Goal: Find specific page/section: Find specific page/section

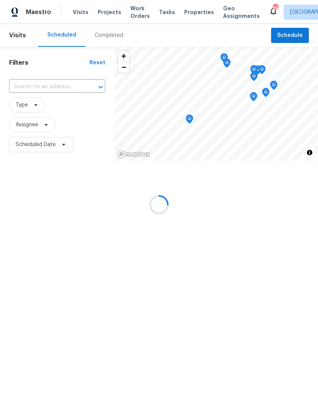
click at [109, 37] on div at bounding box center [159, 204] width 318 height 409
click at [109, 36] on div at bounding box center [159, 204] width 318 height 409
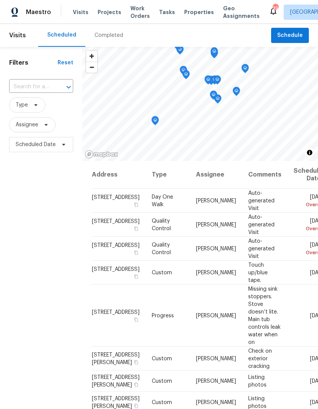
click at [107, 33] on div "Completed" at bounding box center [108, 36] width 29 height 8
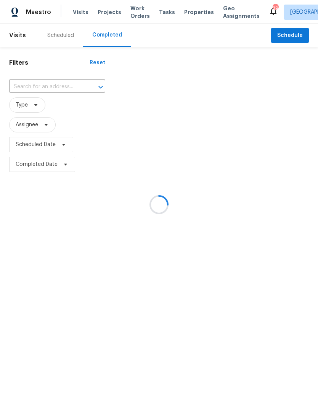
click at [30, 88] on div at bounding box center [159, 204] width 318 height 409
click at [15, 89] on div at bounding box center [159, 204] width 318 height 409
click at [49, 87] on div at bounding box center [159, 204] width 318 height 409
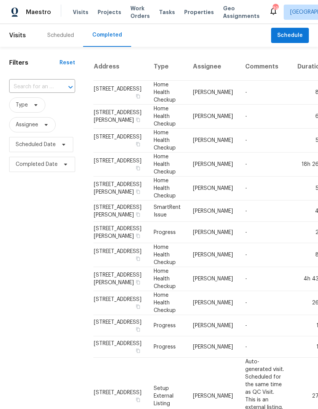
click at [37, 89] on input "text" at bounding box center [31, 87] width 45 height 12
type input "cason"
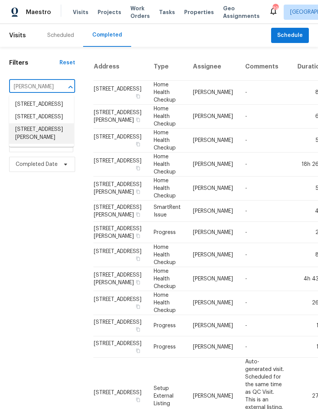
click at [28, 144] on li "3817 Cason St, Garner, NC 27529" at bounding box center [41, 133] width 65 height 21
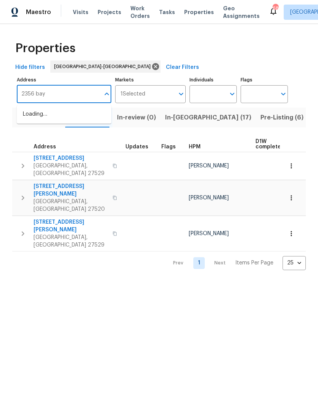
scroll to position [2, 0]
click at [65, 99] on input "2356 bay" at bounding box center [58, 94] width 83 height 18
type input "[STREET_ADDRESS]"
click at [39, 114] on li "[STREET_ADDRESS][PERSON_NAME]" at bounding box center [64, 118] width 94 height 21
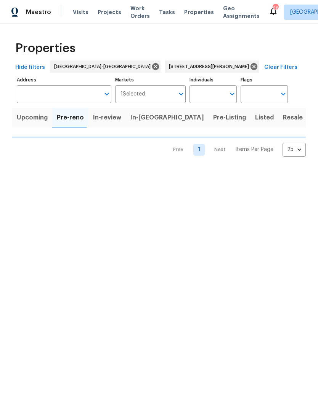
type input "[STREET_ADDRESS][PERSON_NAME]"
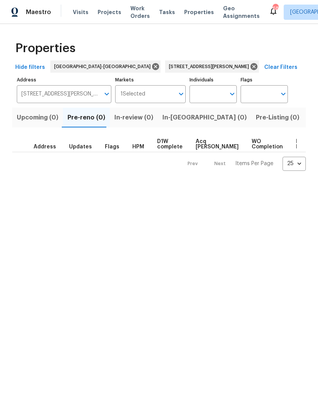
click at [308, 116] on span "Listed (1)" at bounding box center [321, 117] width 27 height 11
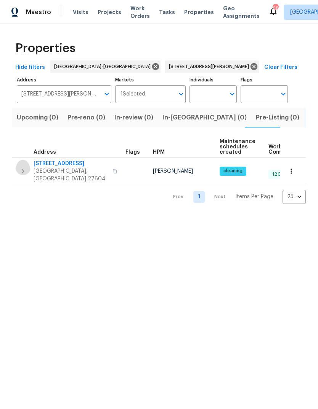
click at [19, 161] on button "button" at bounding box center [22, 171] width 15 height 23
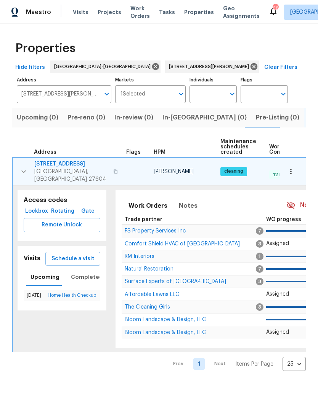
click at [54, 220] on span "Remote Unlock" at bounding box center [62, 225] width 64 height 10
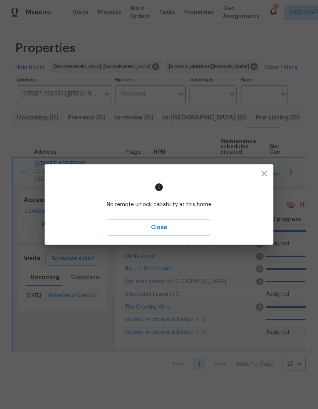
click at [263, 171] on icon "button" at bounding box center [263, 173] width 9 height 9
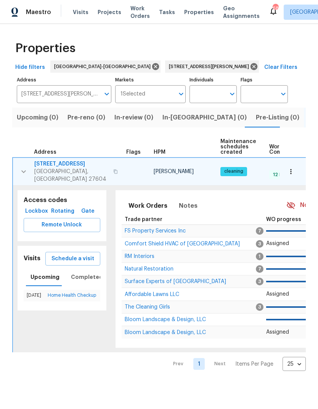
click at [62, 207] on span "Rotating" at bounding box center [63, 212] width 20 height 10
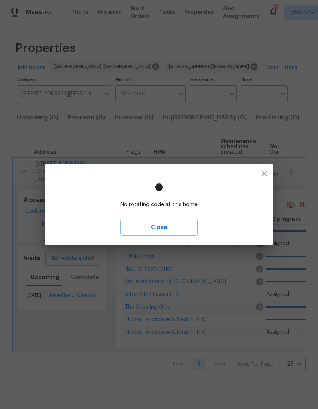
click at [263, 171] on icon "button" at bounding box center [263, 173] width 9 height 9
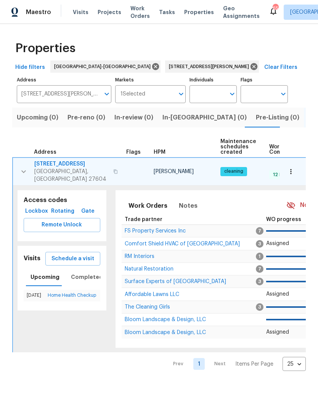
click at [28, 168] on button "button" at bounding box center [23, 171] width 15 height 23
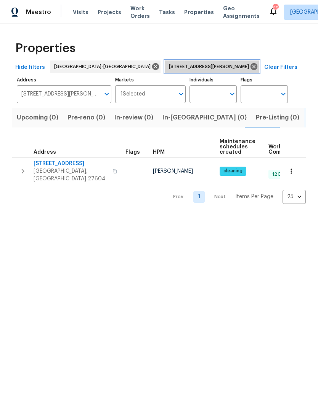
click at [250, 69] on icon at bounding box center [253, 66] width 7 height 7
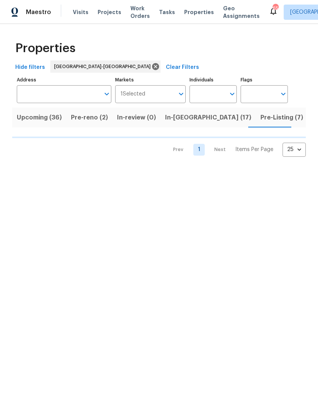
click at [93, 119] on span "Pre-reno (2)" at bounding box center [89, 117] width 37 height 11
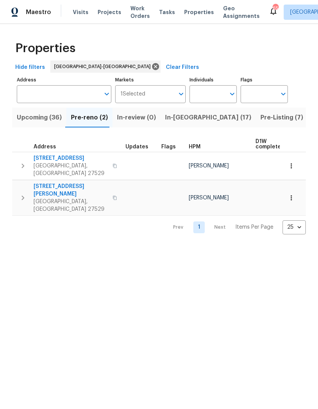
click at [294, 164] on icon "button" at bounding box center [291, 166] width 8 height 8
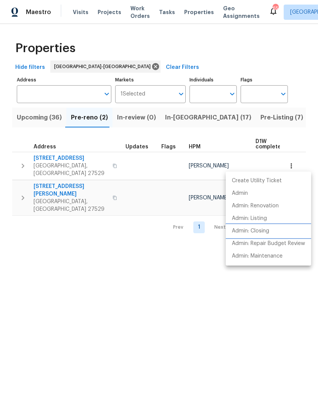
click at [260, 232] on p "Admin: Closing" at bounding box center [250, 231] width 37 height 8
